Goal: Use online tool/utility: Utilize a website feature to perform a specific function

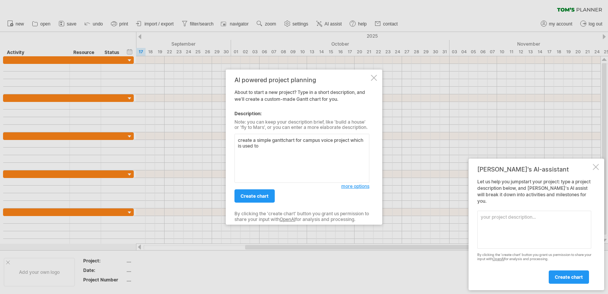
click at [268, 149] on textarea "create a simple ganttchart for campus voice project which is used to" at bounding box center [302, 158] width 135 height 49
type textarea "create a simple ganttchart for campus voice project which is used to report pro…"
click at [259, 192] on link "create chart" at bounding box center [255, 195] width 40 height 13
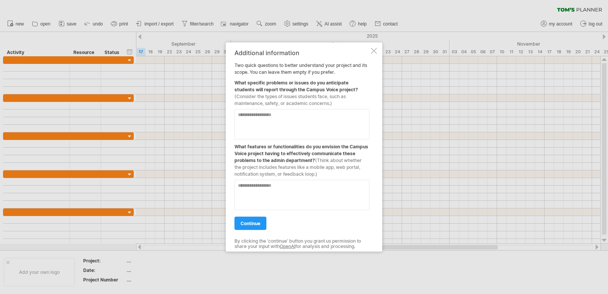
click at [270, 116] on textarea at bounding box center [302, 124] width 135 height 30
type textarea "**********"
click at [295, 194] on textarea at bounding box center [302, 194] width 135 height 30
type textarea "*"
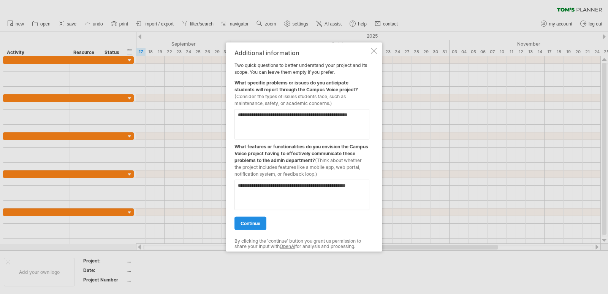
type textarea "**********"
click at [257, 226] on link "continue" at bounding box center [251, 222] width 32 height 13
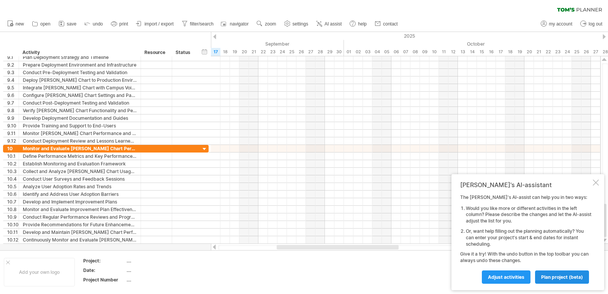
click at [562, 276] on span "plan project (beta)" at bounding box center [562, 277] width 42 height 6
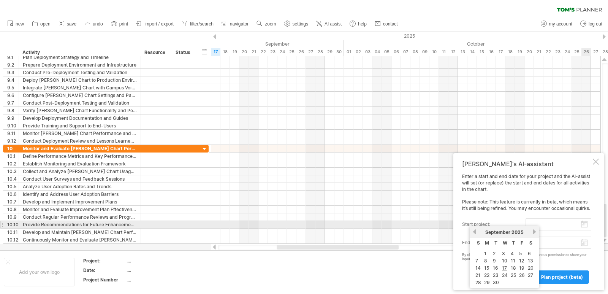
click at [539, 222] on input "start project:" at bounding box center [559, 224] width 66 height 12
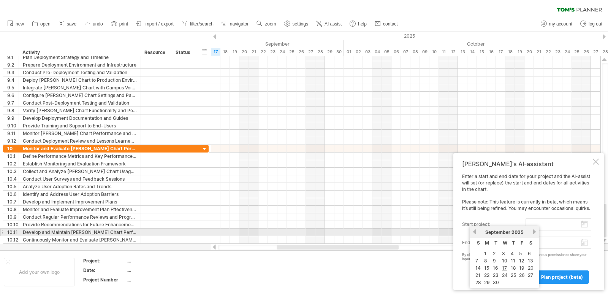
click at [473, 231] on link "previous" at bounding box center [475, 232] width 6 height 6
click at [476, 231] on link "previous" at bounding box center [475, 232] width 6 height 6
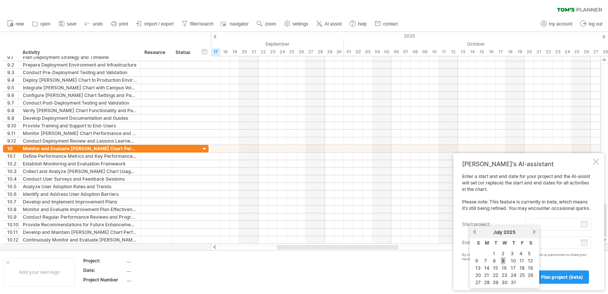
click at [501, 262] on link "9" at bounding box center [503, 260] width 5 height 7
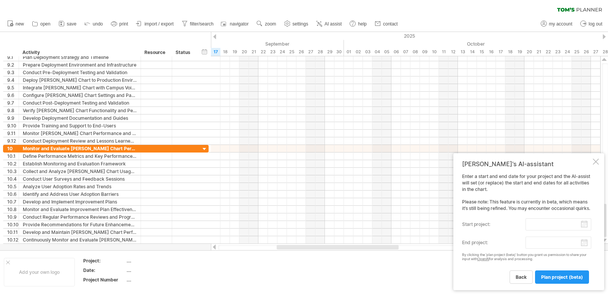
type input "********"
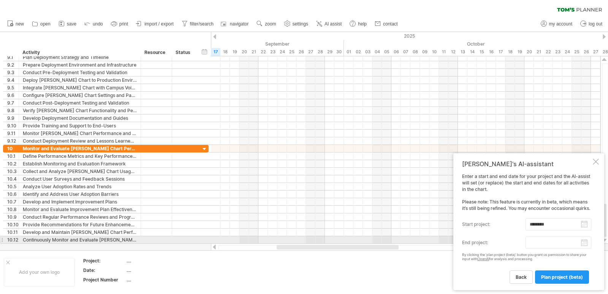
click at [585, 243] on body "progress(100%) Trying to reach [DOMAIN_NAME] Connected again... 0% clear filter…" at bounding box center [304, 147] width 608 height 295
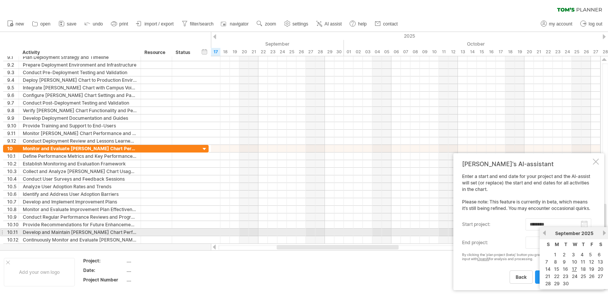
click at [602, 234] on div "[DATE]" at bounding box center [574, 233] width 55 height 6
click at [603, 233] on link "next" at bounding box center [605, 233] width 6 height 6
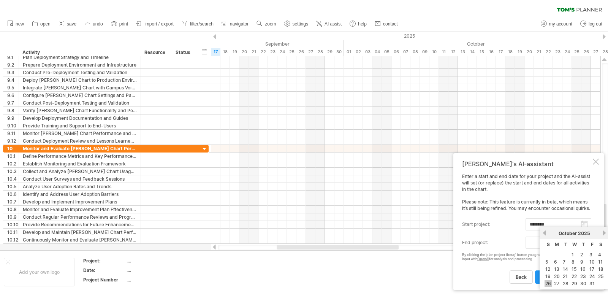
click at [550, 286] on link "26" at bounding box center [548, 283] width 7 height 7
type input "********"
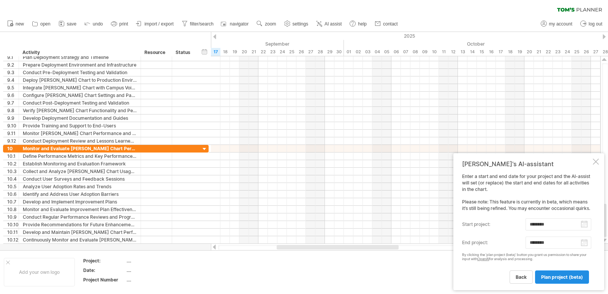
click at [554, 279] on span "plan project (beta)" at bounding box center [562, 277] width 42 height 6
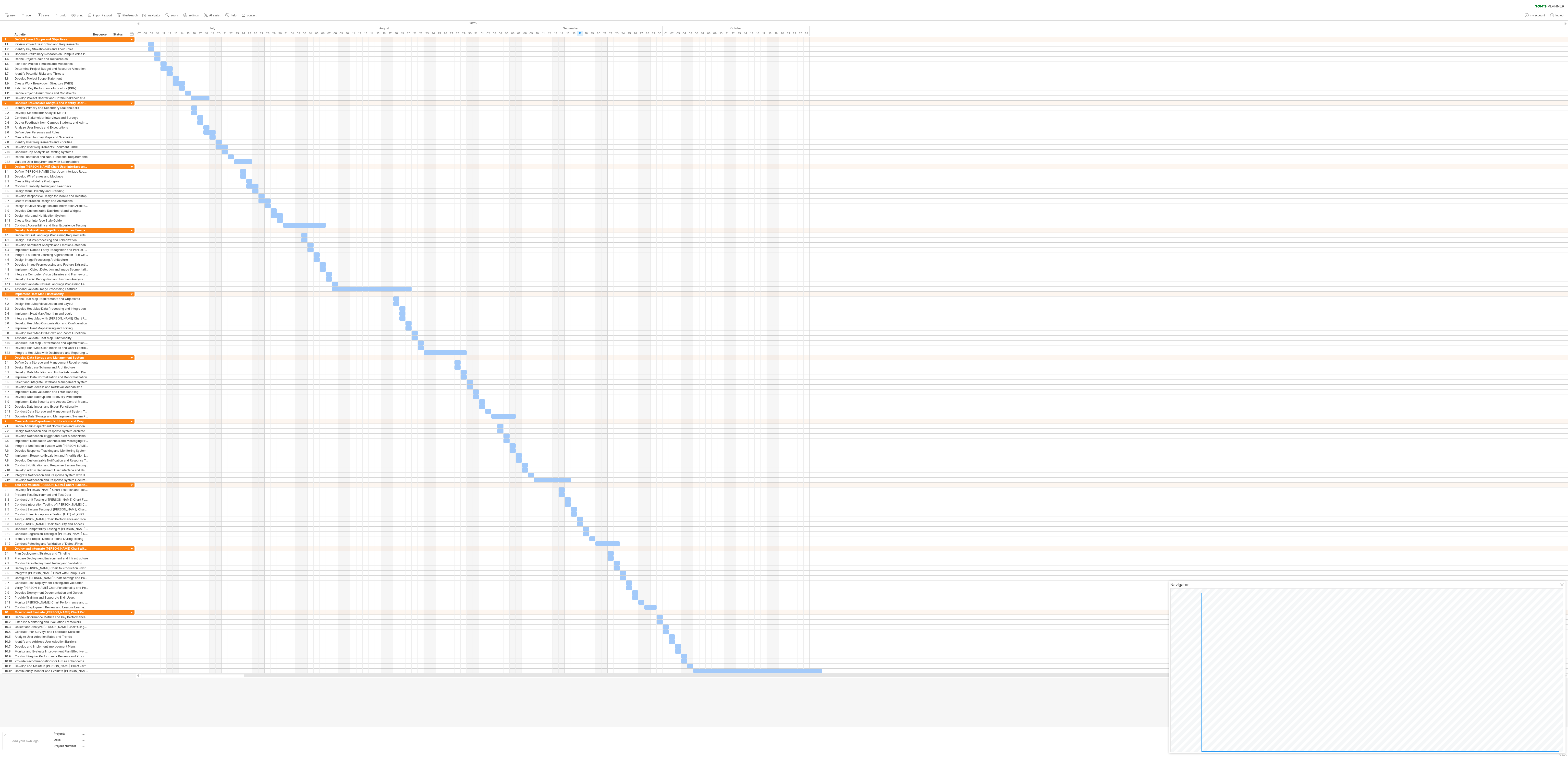
drag, startPoint x: 1567, startPoint y: 23, endPoint x: 1052, endPoint y: 130, distance: 526.0
click at [392, 120] on div at bounding box center [852, 118] width 1432 height 5
drag, startPoint x: 1116, startPoint y: 264, endPoint x: 1127, endPoint y: 248, distance: 19.4
click at [392, 189] on div at bounding box center [852, 236] width 1432 height 5
